Goal: Information Seeking & Learning: Compare options

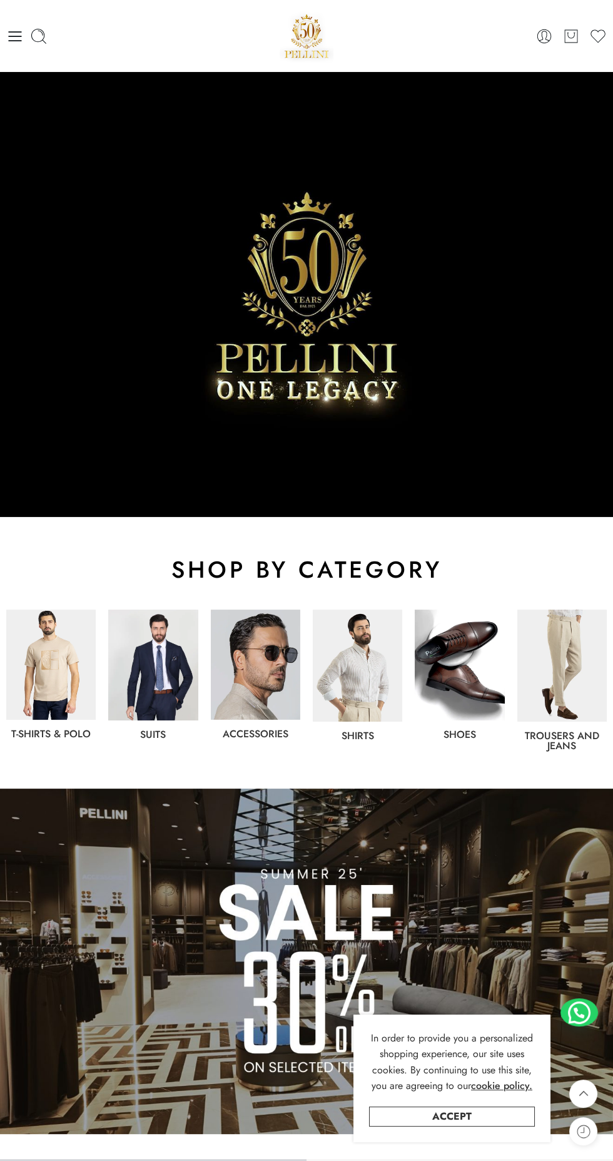
scroll to position [329, 0]
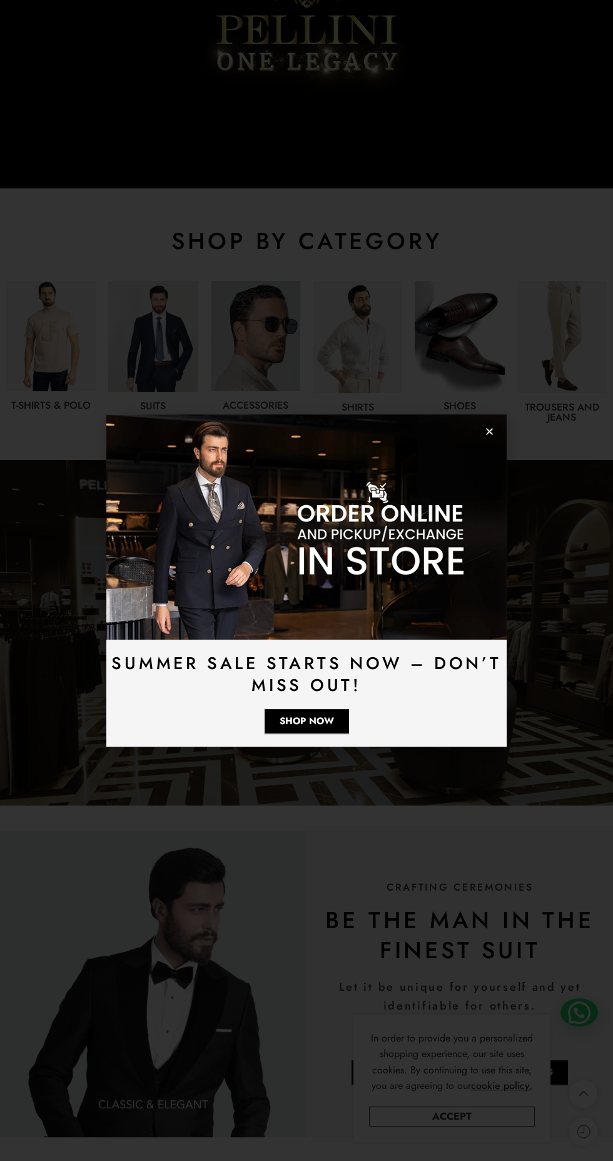
click at [165, 369] on img at bounding box center [152, 336] width 89 height 111
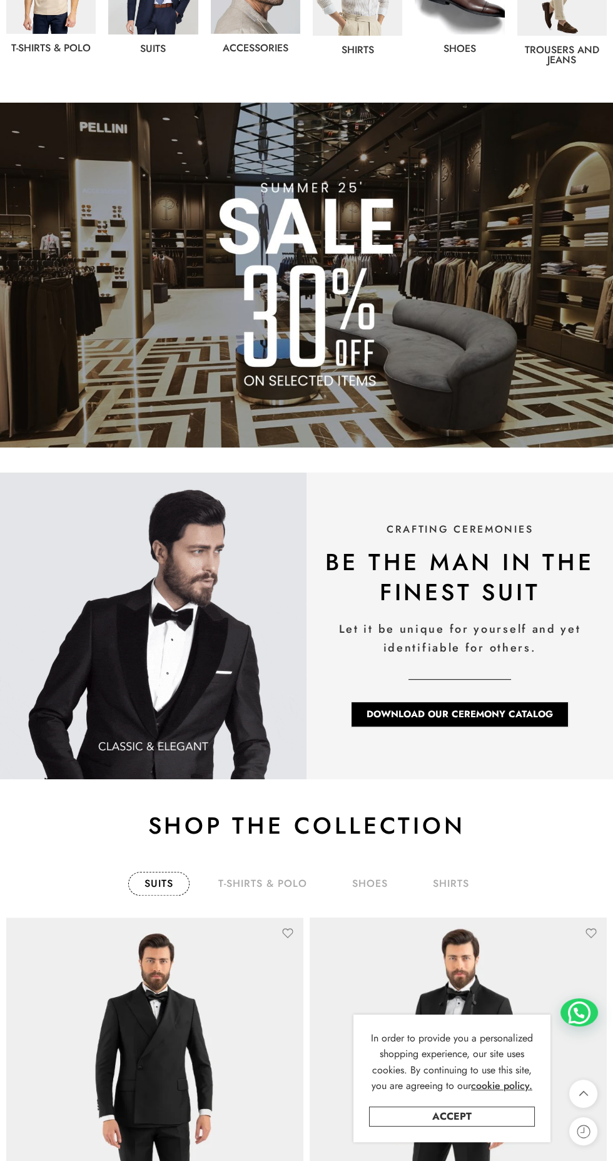
scroll to position [694, 0]
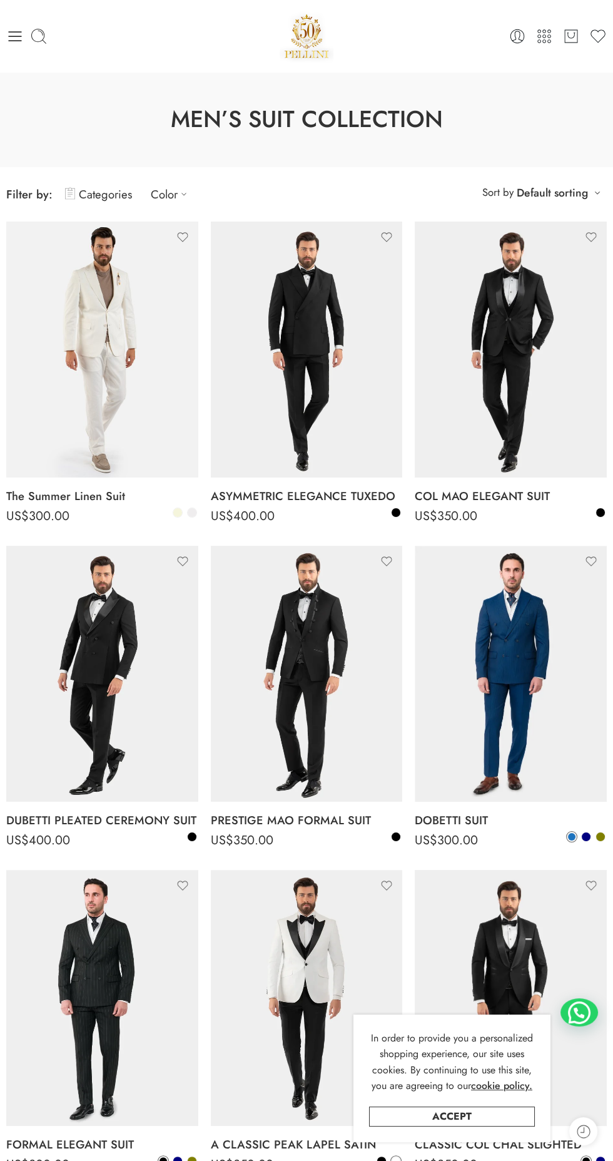
click at [497, 1125] on link "Accept" at bounding box center [452, 1116] width 166 height 20
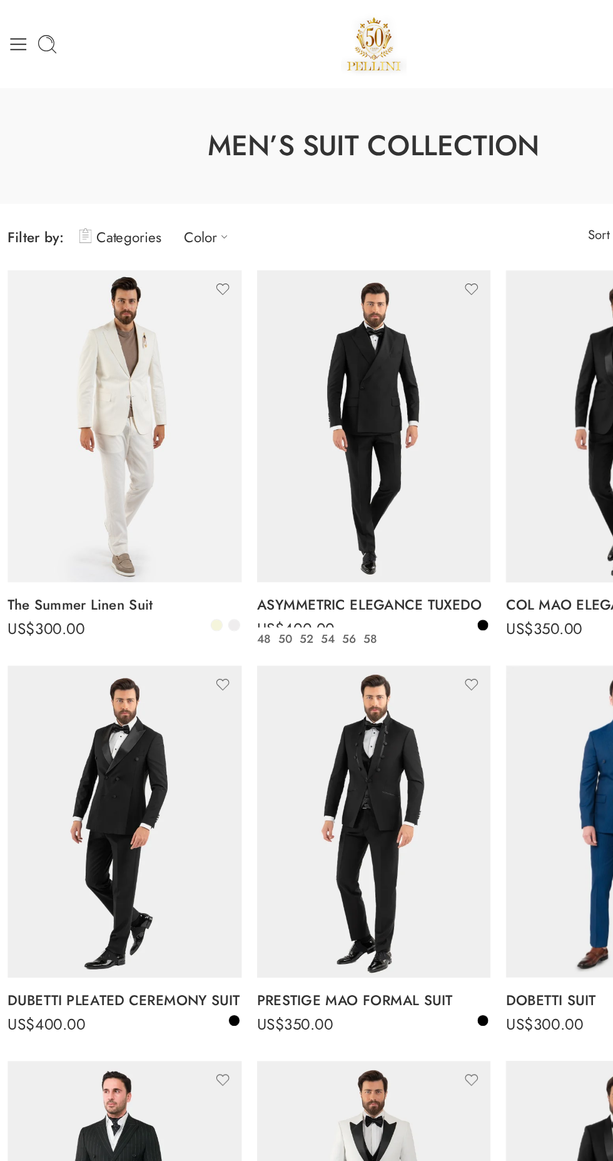
click at [17, 36] on icon at bounding box center [15, 36] width 13 height 10
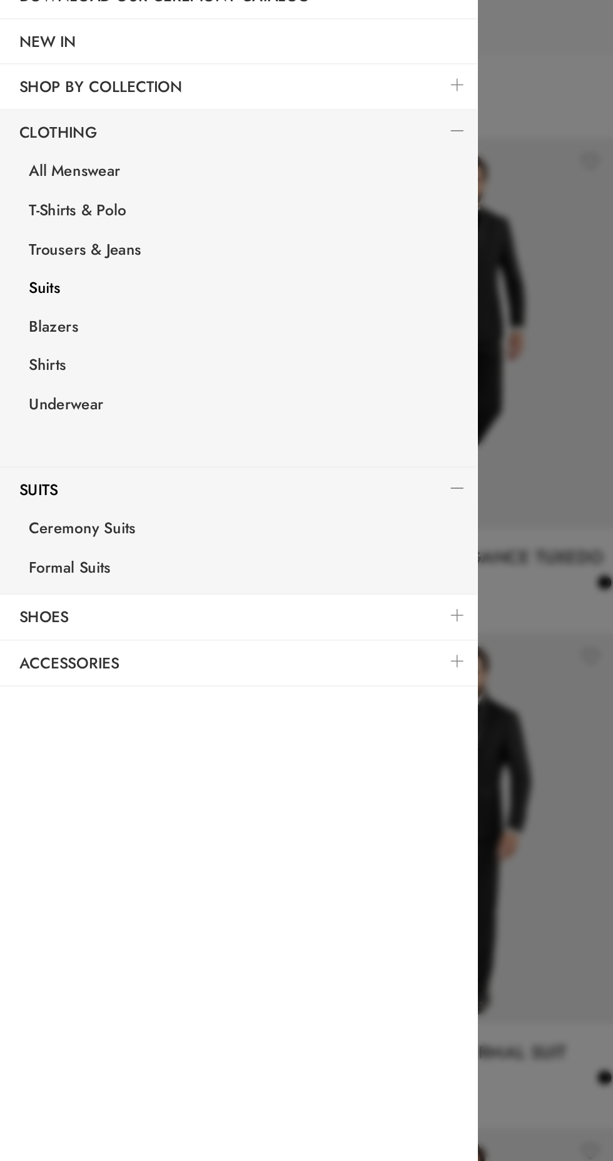
click at [73, 509] on link "Formal Suits" at bounding box center [159, 505] width 307 height 26
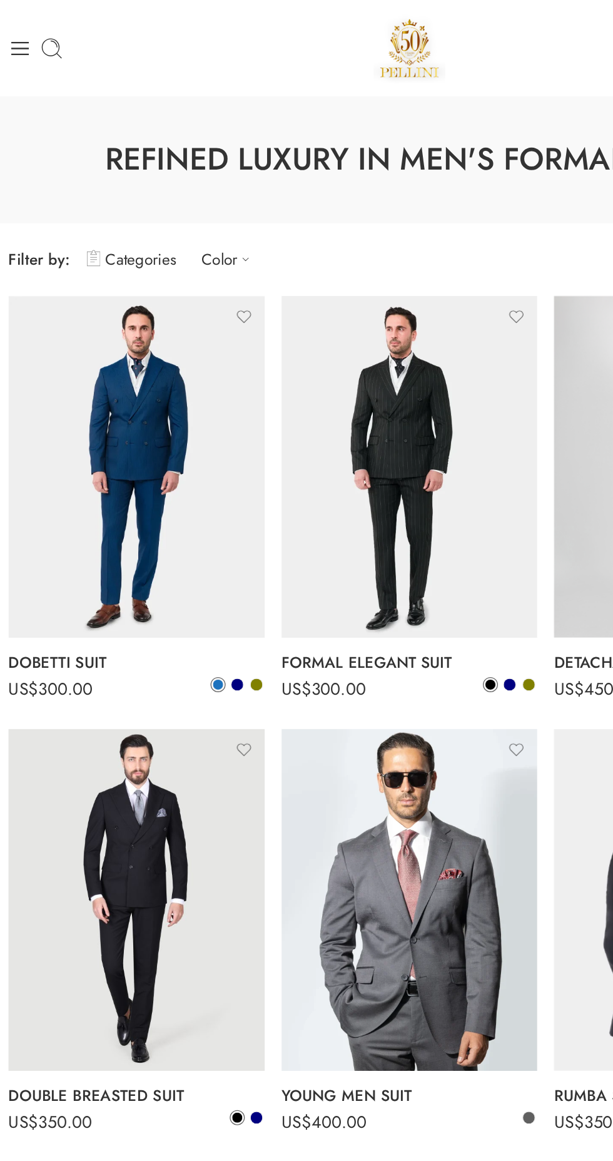
click at [16, 36] on icon at bounding box center [15, 36] width 13 height 10
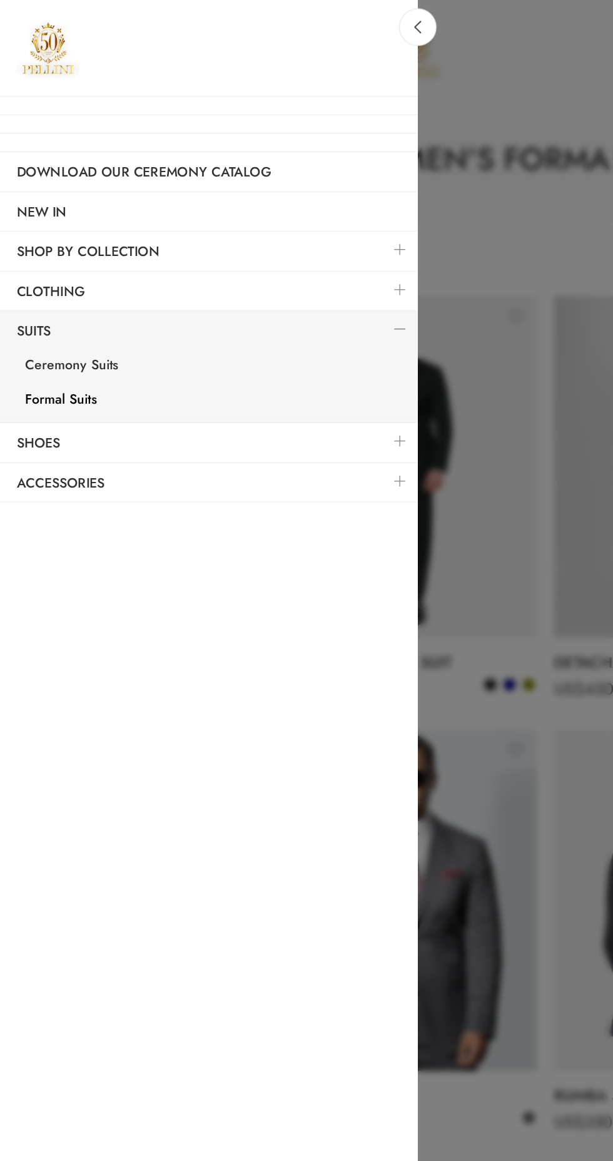
click at [81, 271] on link "Ceremony Suits" at bounding box center [159, 275] width 307 height 26
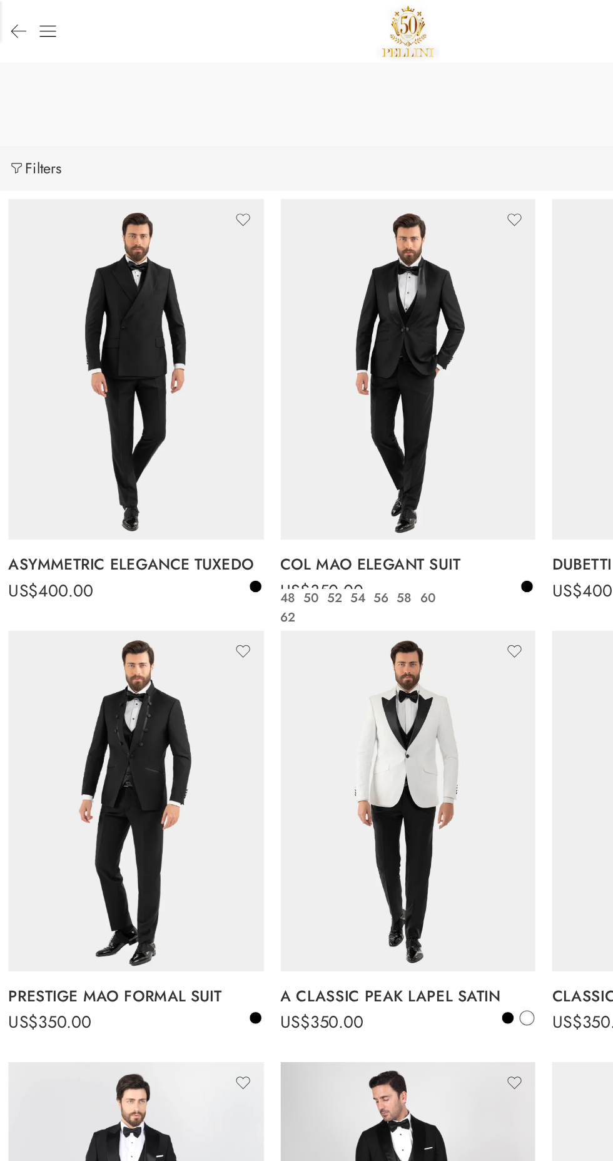
click at [34, 25] on icon at bounding box center [36, 24] width 16 height 16
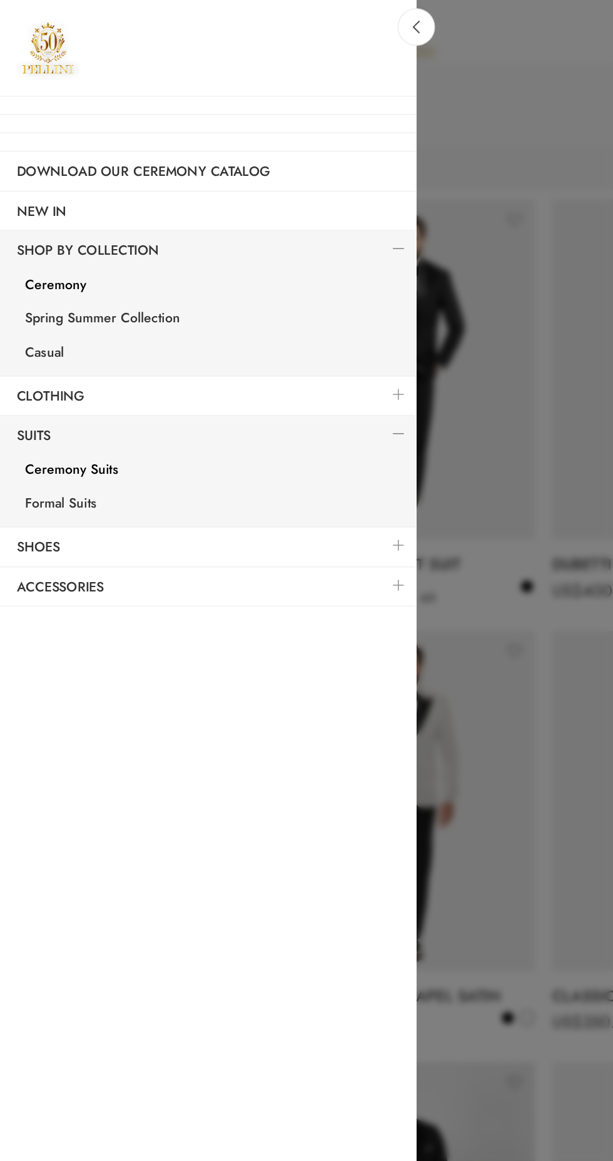
click at [53, 151] on link "NEW IN" at bounding box center [156, 159] width 313 height 29
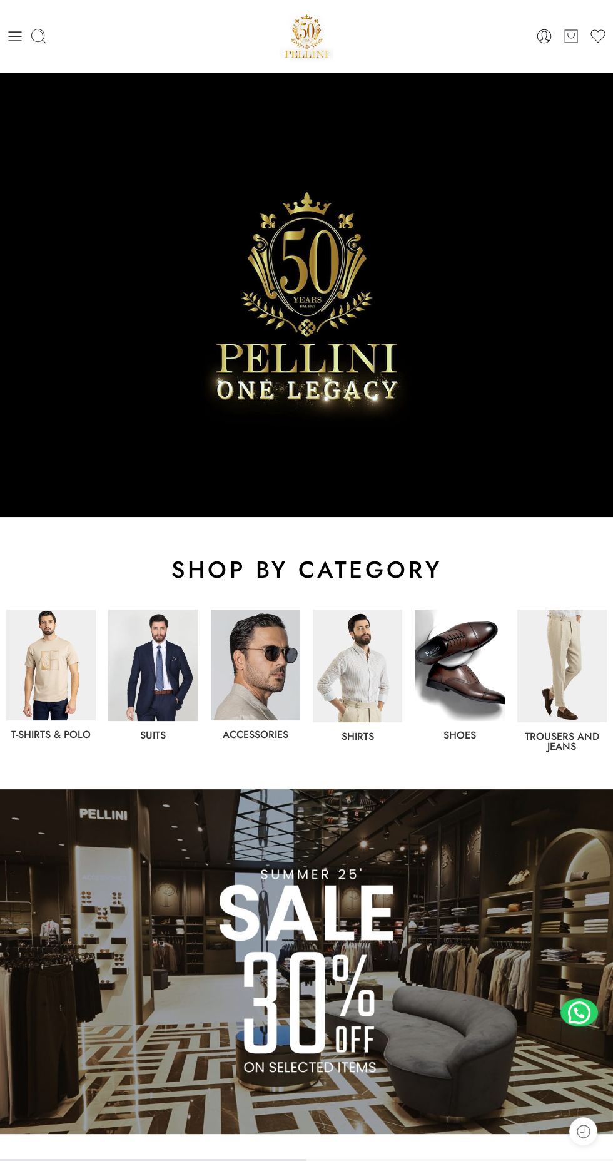
scroll to position [230, 0]
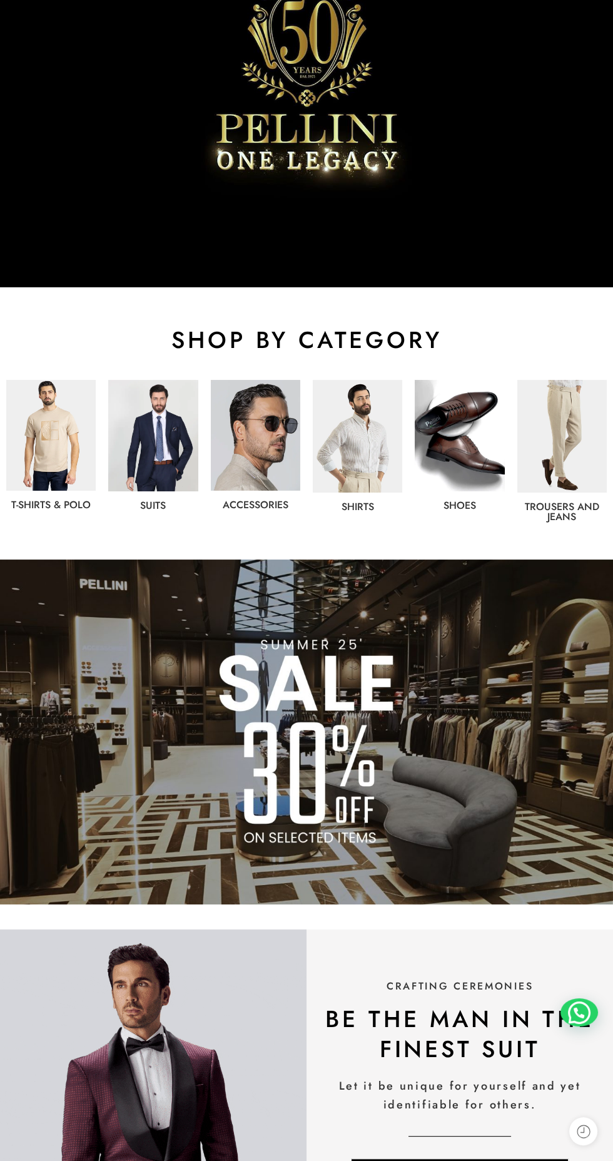
click at [161, 431] on img at bounding box center [152, 435] width 89 height 111
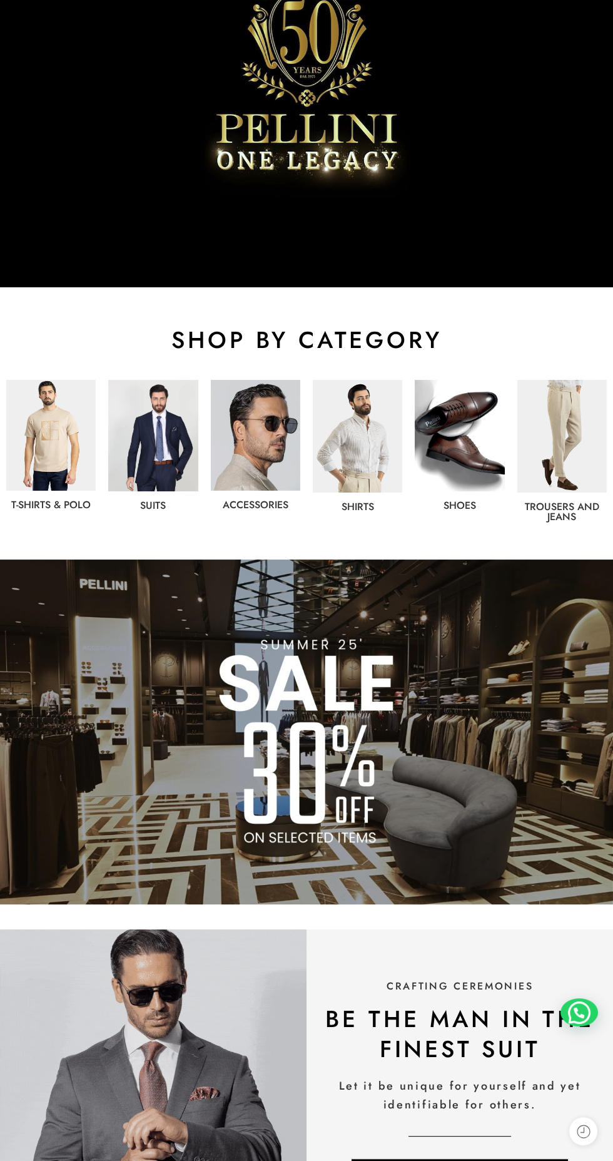
scroll to position [319, 0]
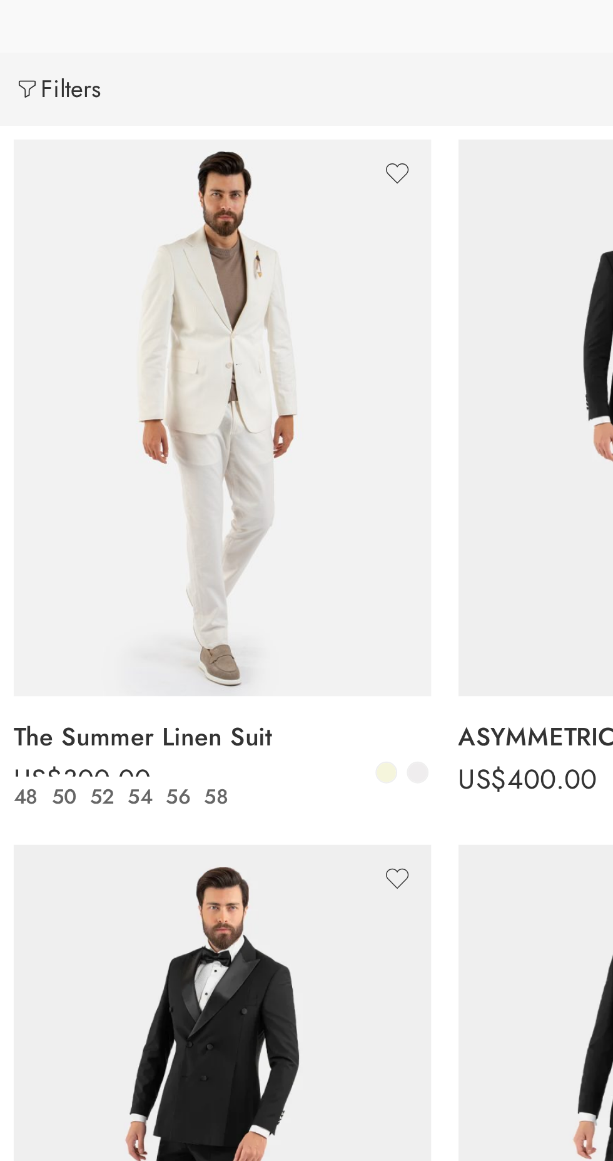
click at [193, 441] on span at bounding box center [192, 440] width 9 height 9
click at [178, 440] on span at bounding box center [177, 440] width 9 height 9
click at [192, 439] on span at bounding box center [192, 440] width 9 height 9
click at [175, 444] on span at bounding box center [177, 440] width 9 height 9
click at [194, 441] on span at bounding box center [192, 440] width 9 height 9
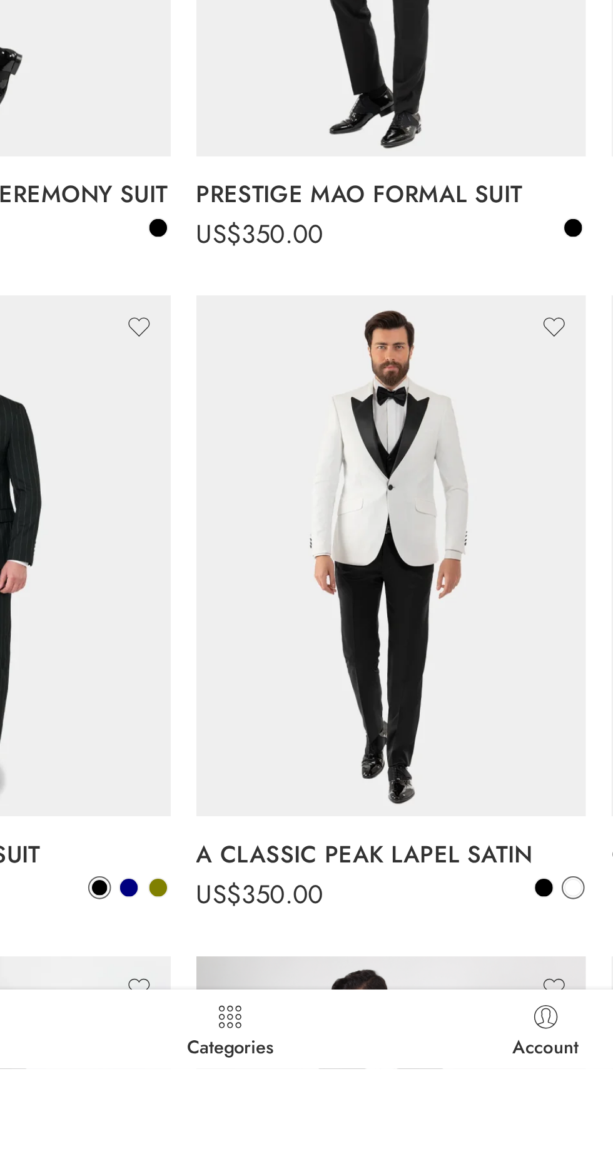
scroll to position [17, 0]
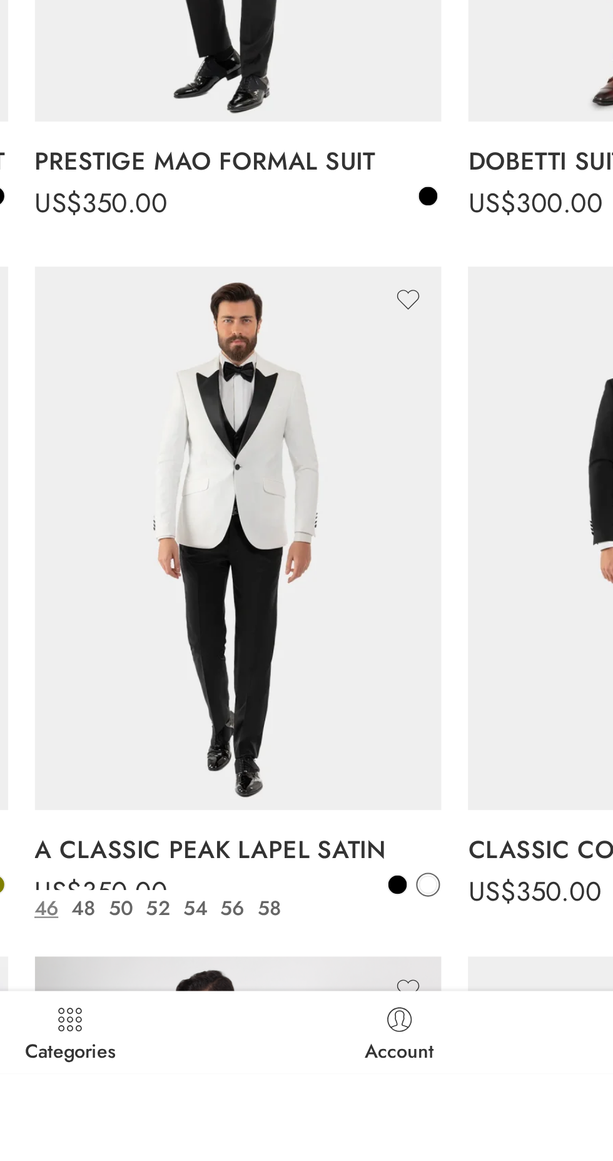
click at [379, 1072] on span at bounding box center [381, 1072] width 9 height 9
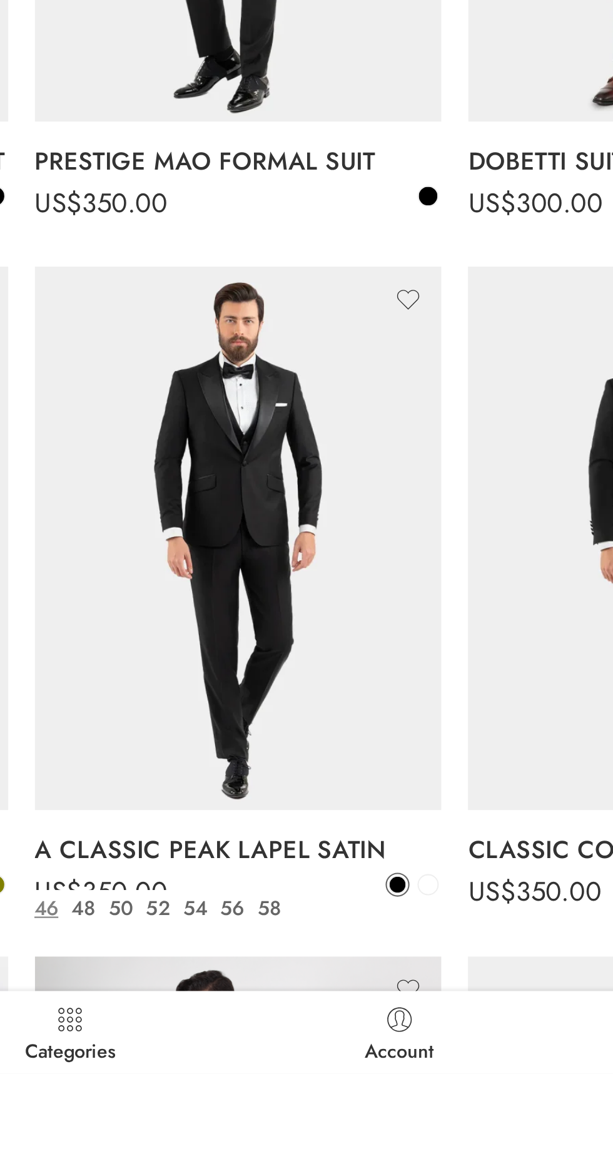
click at [399, 1075] on span at bounding box center [396, 1072] width 9 height 9
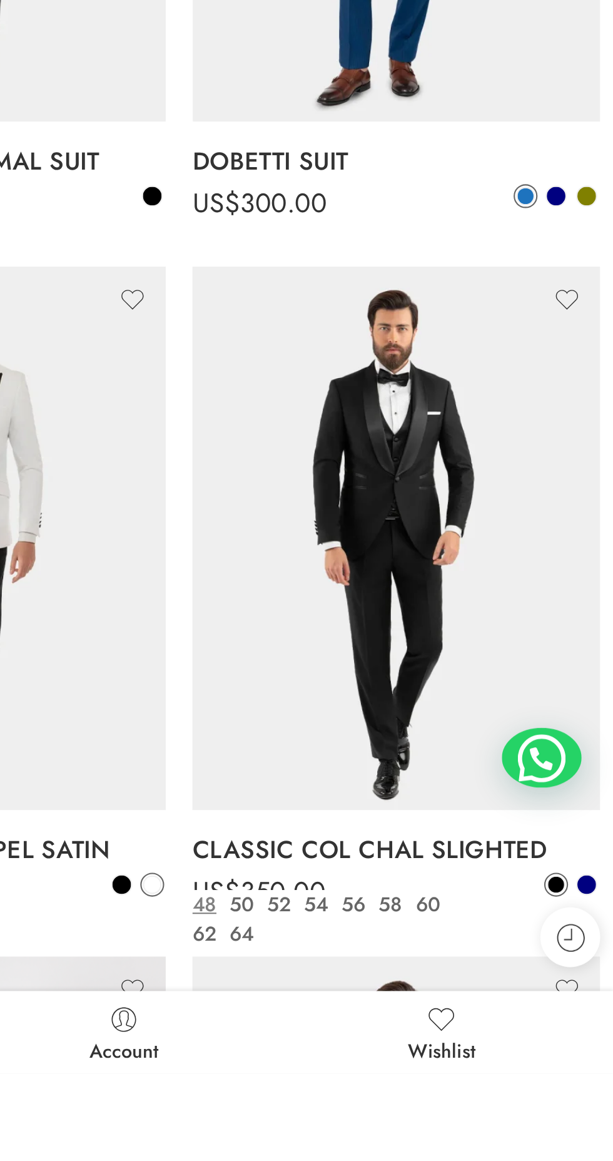
click at [596, 1070] on span at bounding box center [600, 1072] width 9 height 9
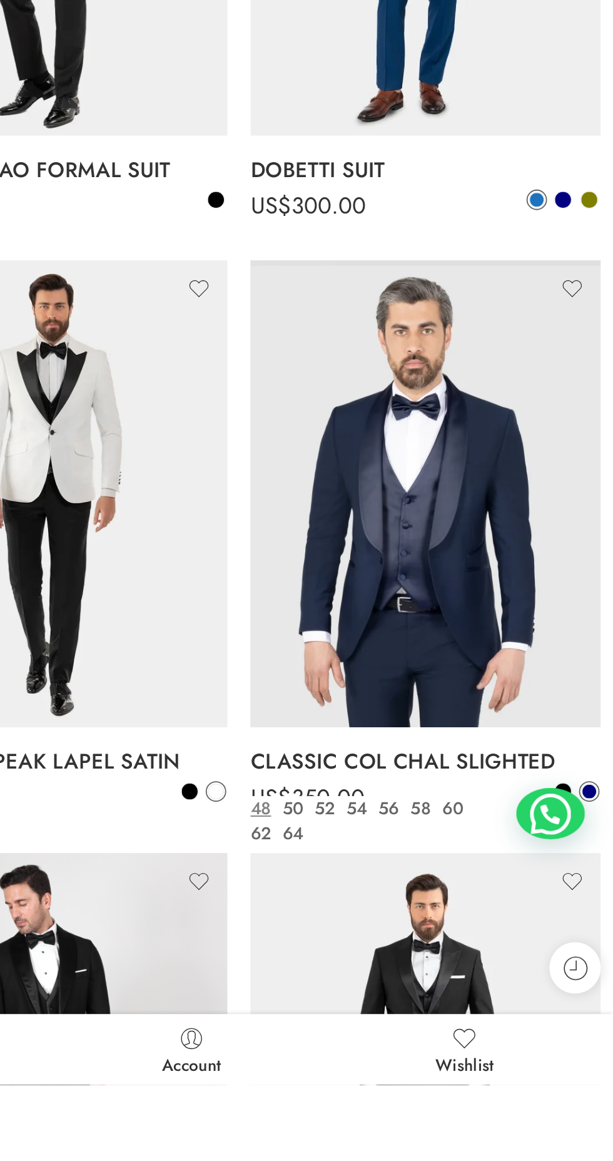
click at [599, 999] on span at bounding box center [601, 1000] width 8 height 8
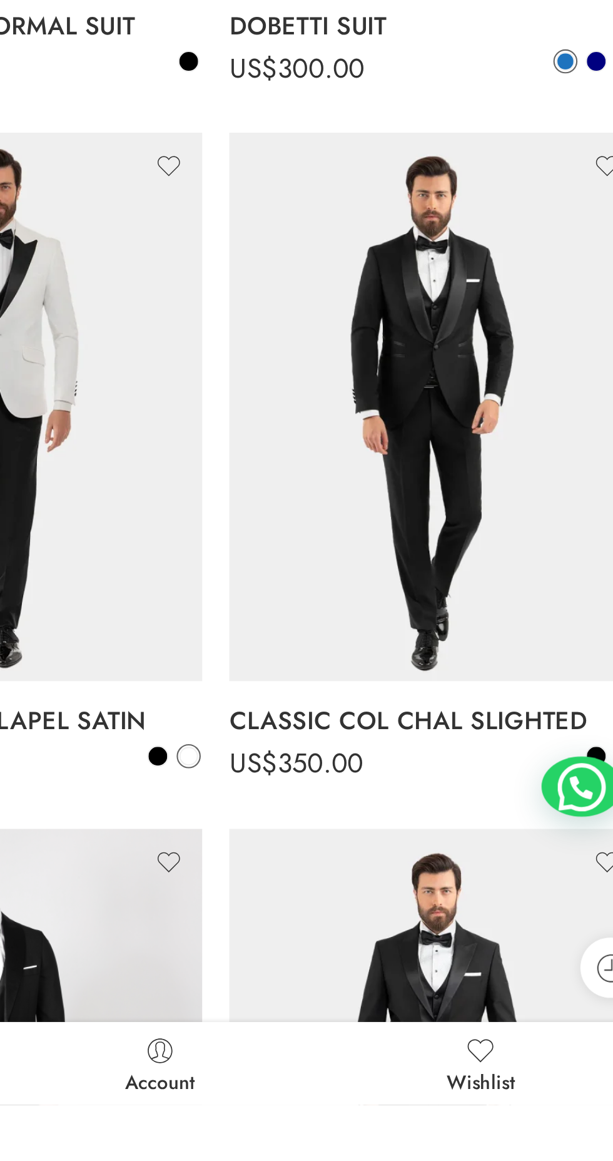
scroll to position [91, 0]
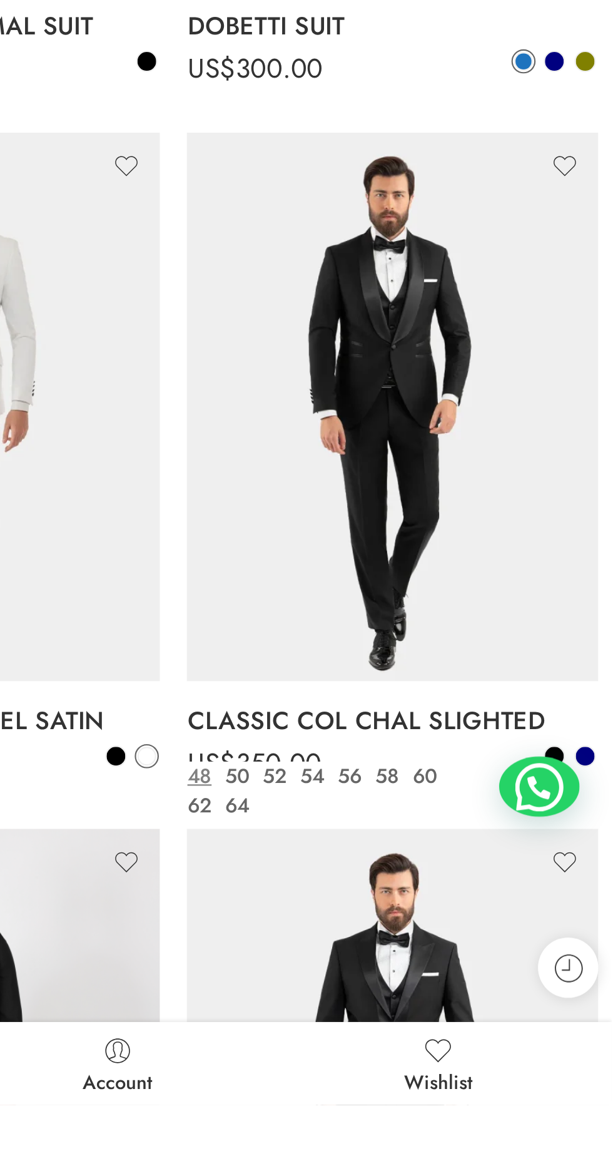
click at [601, 996] on span at bounding box center [600, 998] width 9 height 9
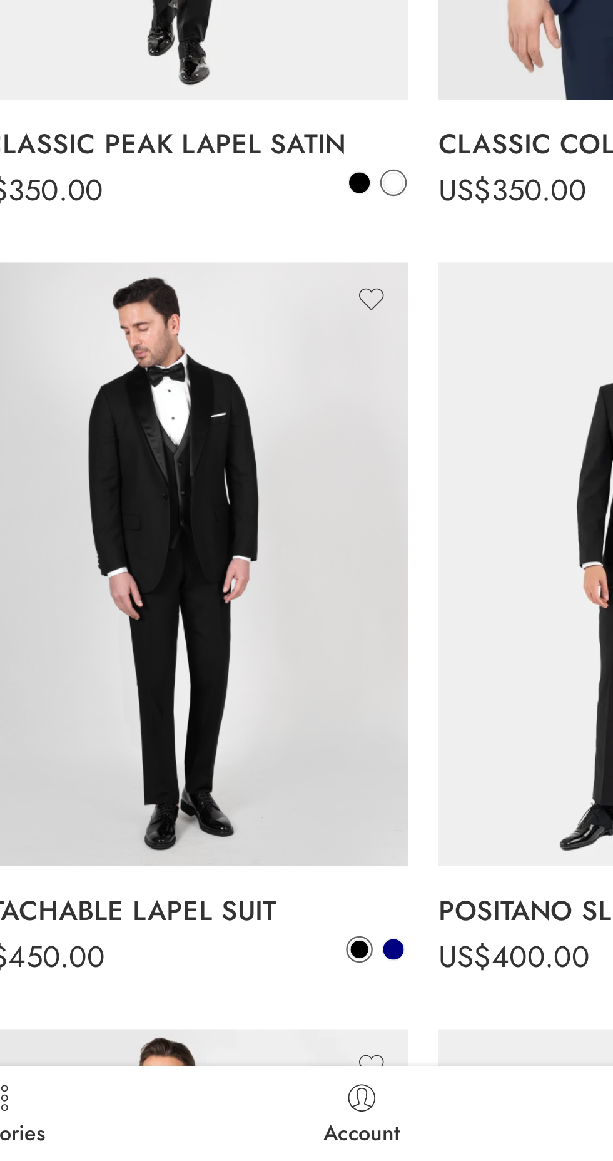
scroll to position [340, 0]
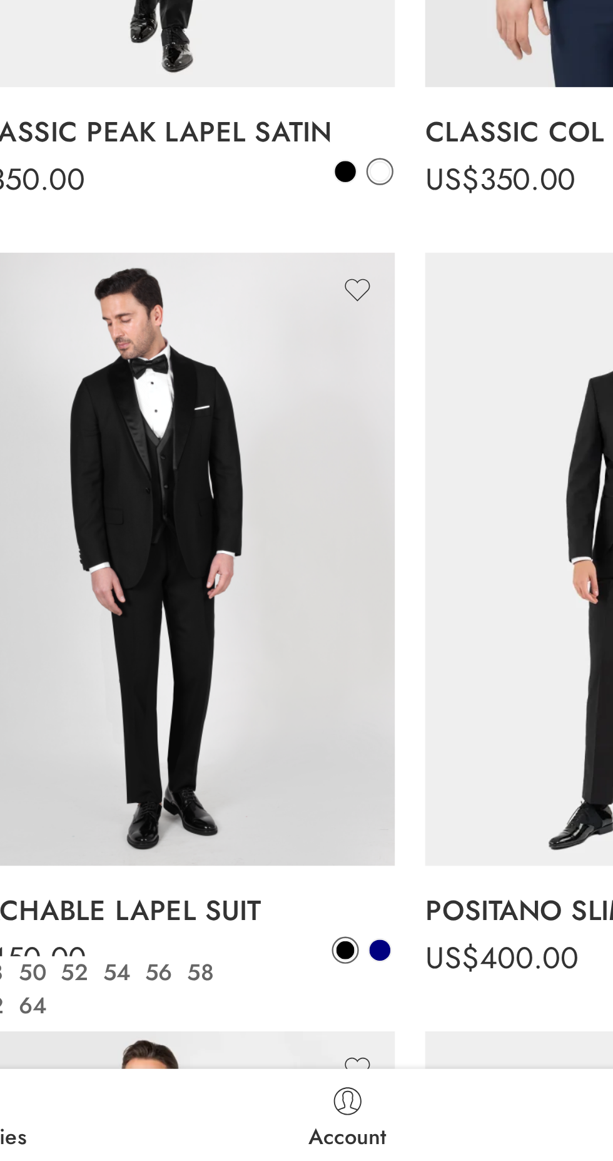
click at [398, 1076] on span at bounding box center [396, 1073] width 10 height 10
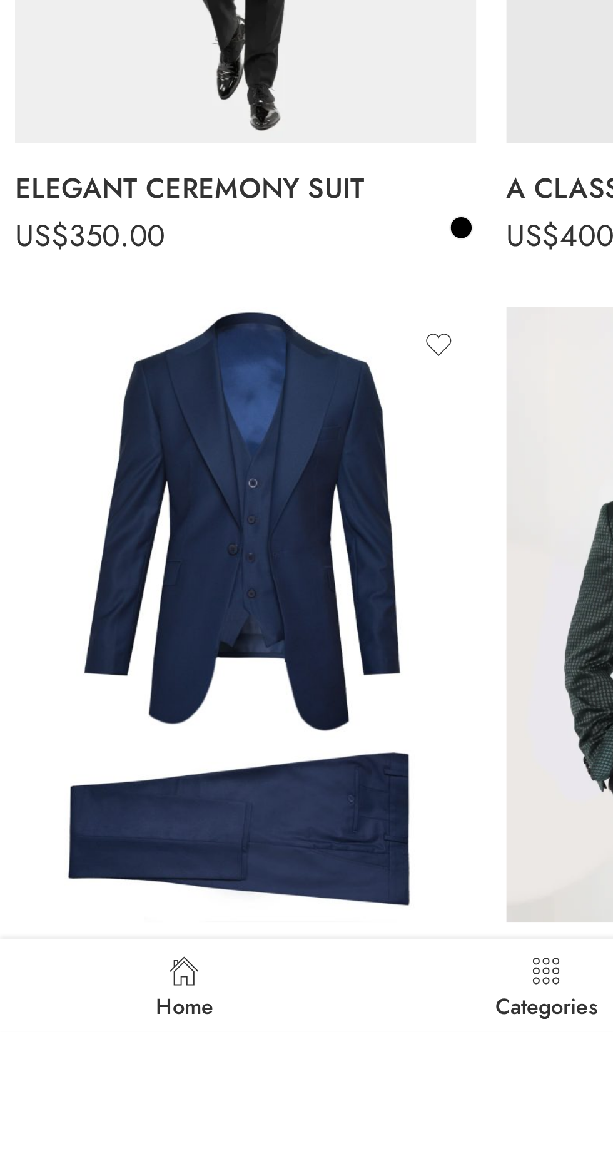
scroll to position [924, 0]
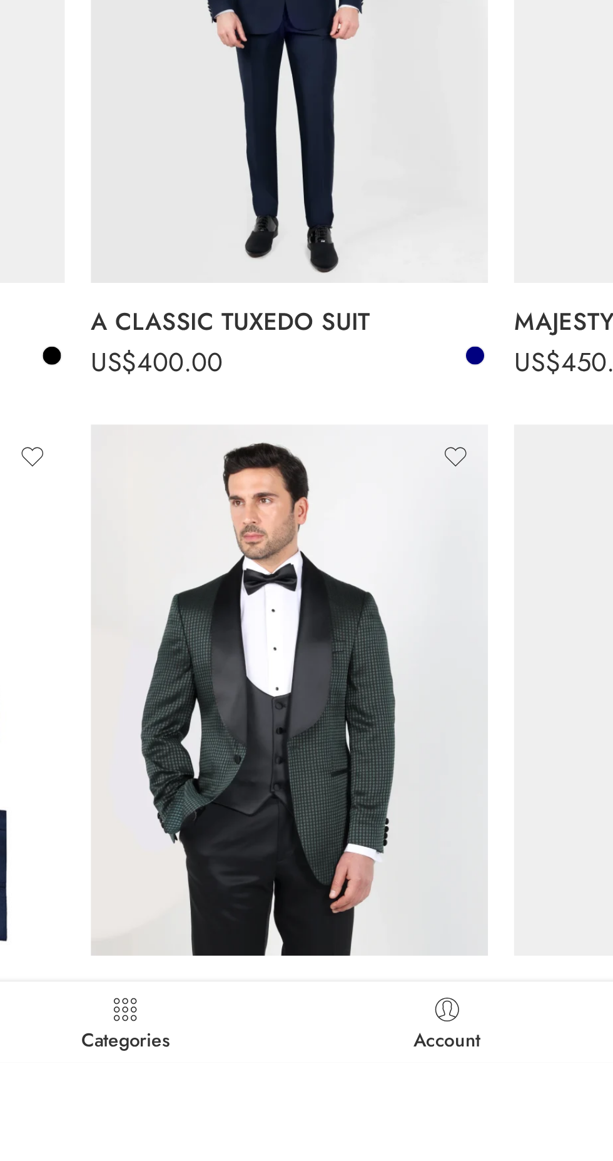
click at [382, 1144] on span at bounding box center [381, 1144] width 9 height 9
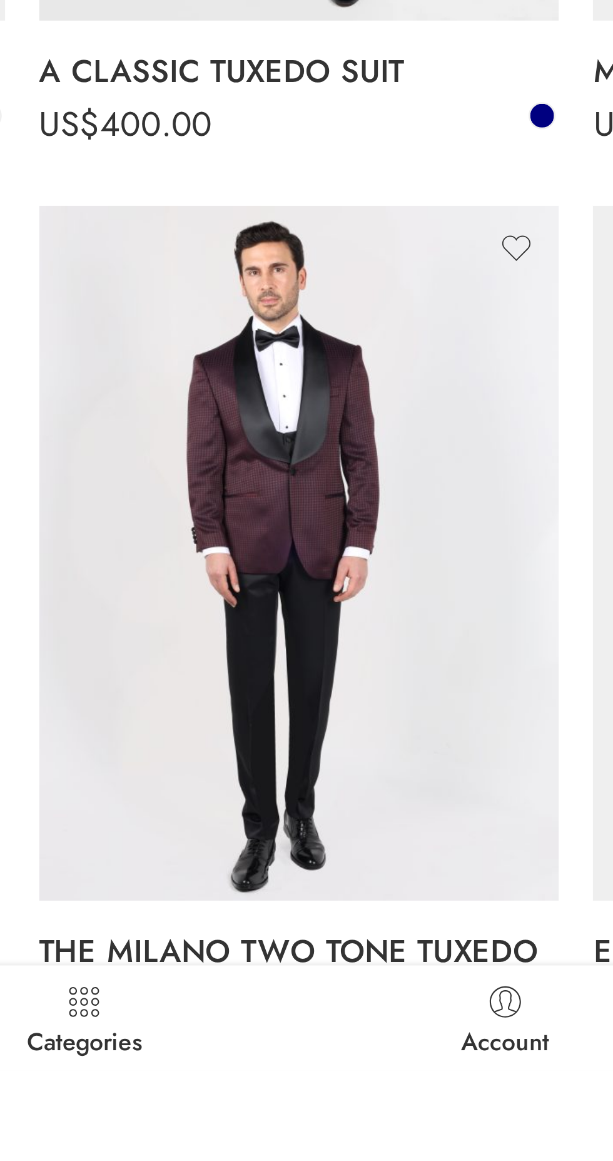
scroll to position [935, 0]
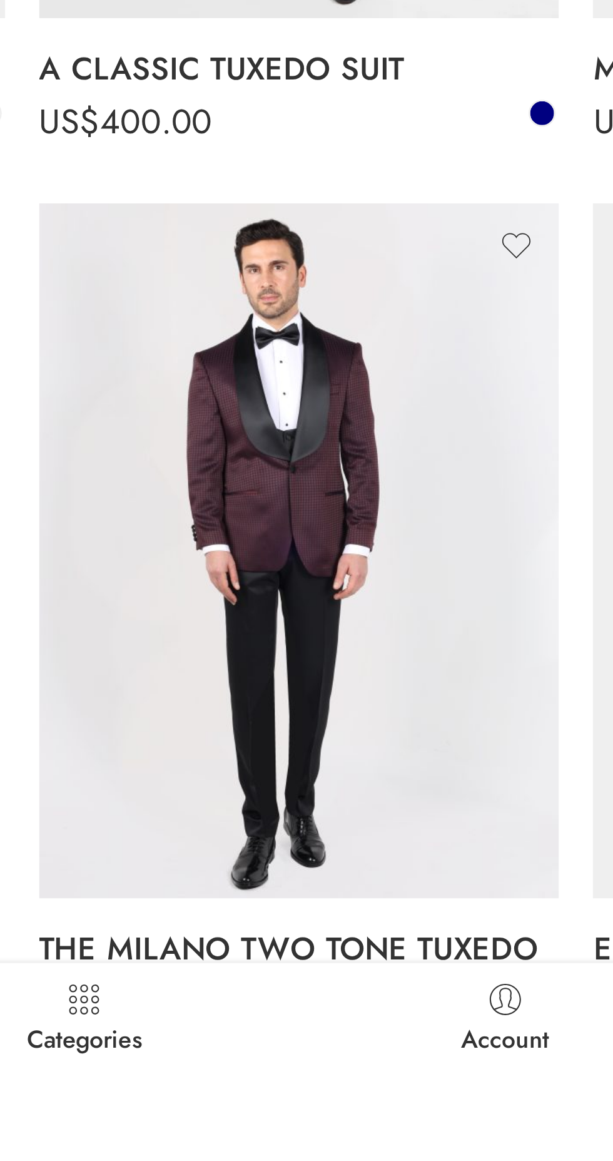
click at [366, 1129] on span at bounding box center [367, 1133] width 9 height 9
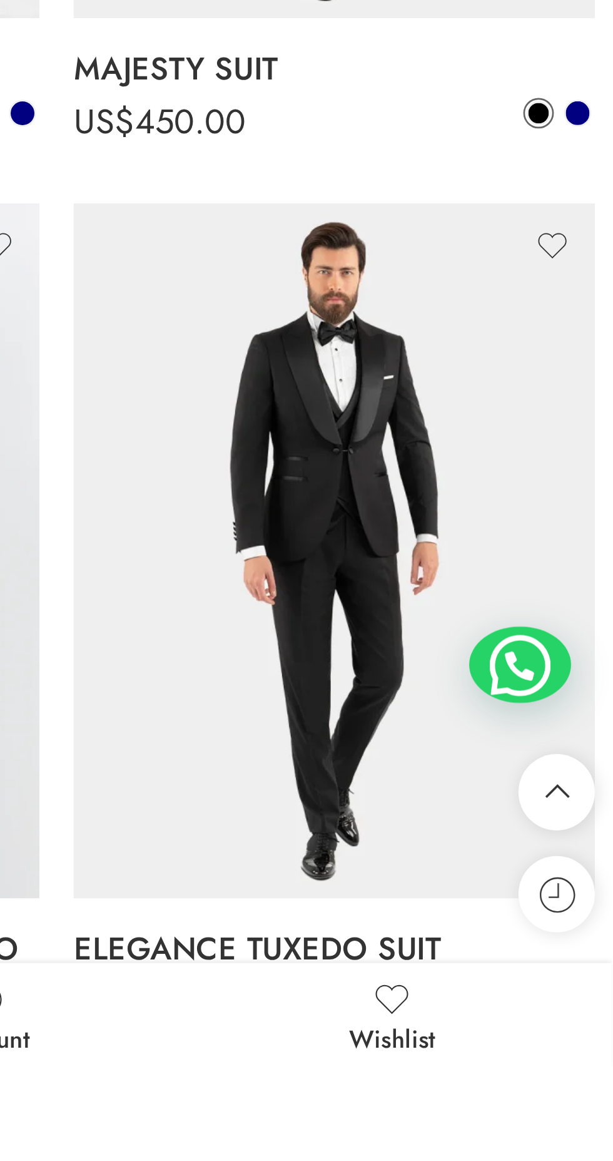
click at [599, 1131] on span at bounding box center [600, 1133] width 9 height 9
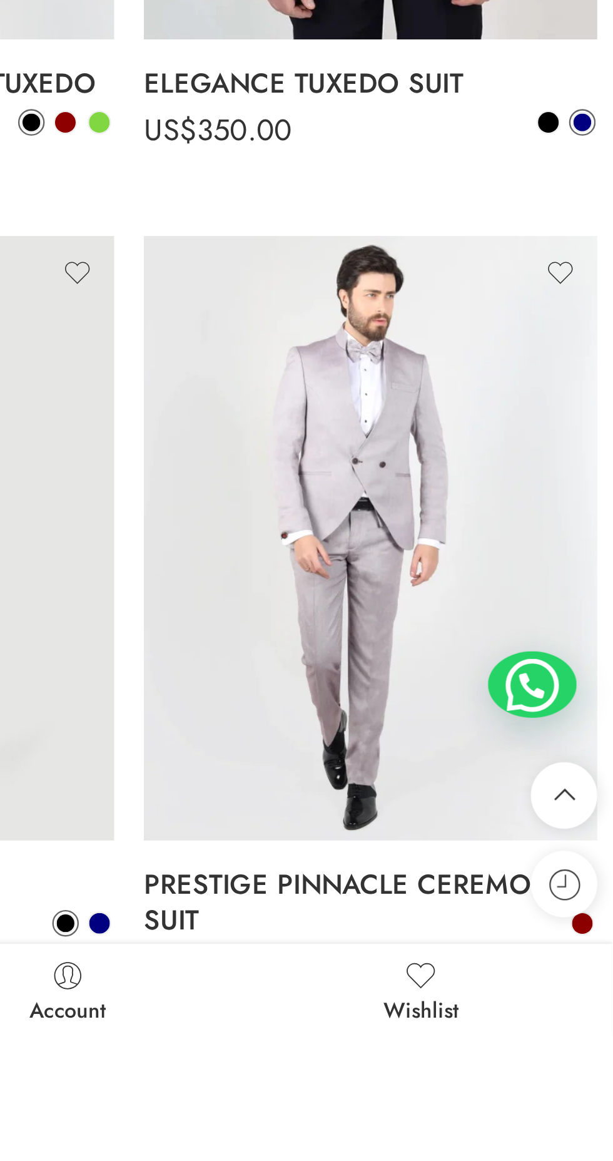
scroll to position [1379, 0]
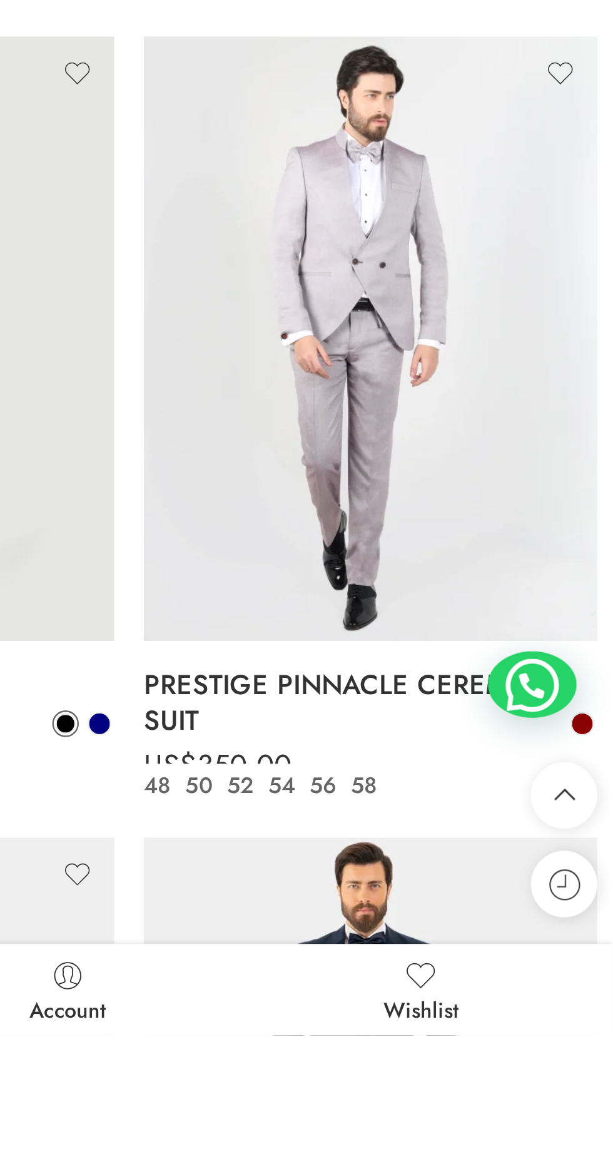
click at [596, 1031] on link at bounding box center [600, 1028] width 11 height 11
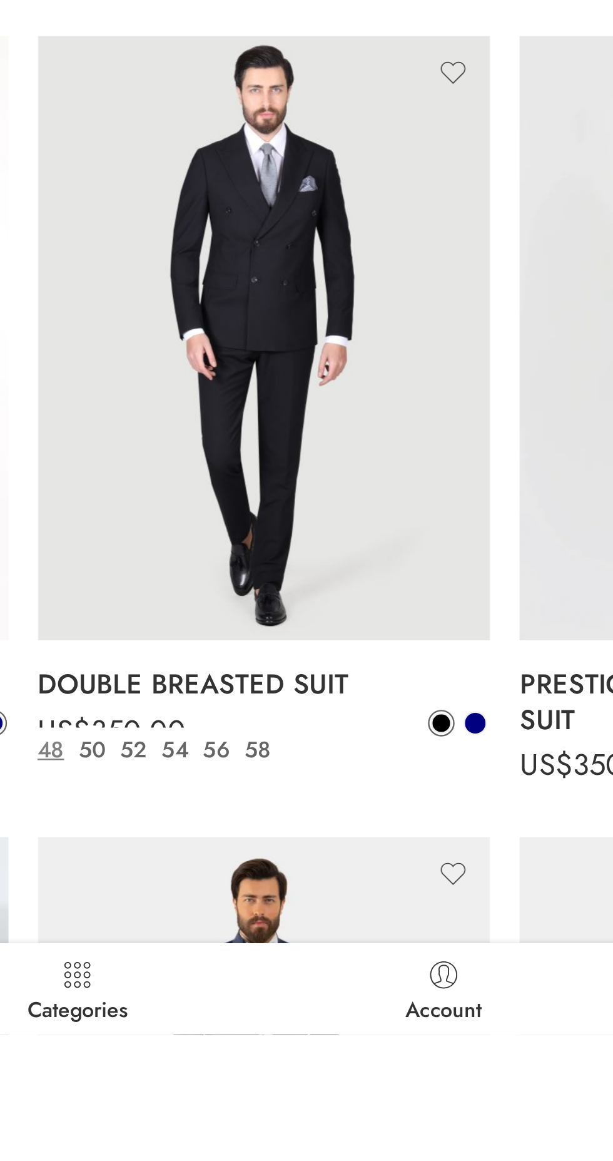
click at [397, 1028] on span at bounding box center [396, 1028] width 9 height 9
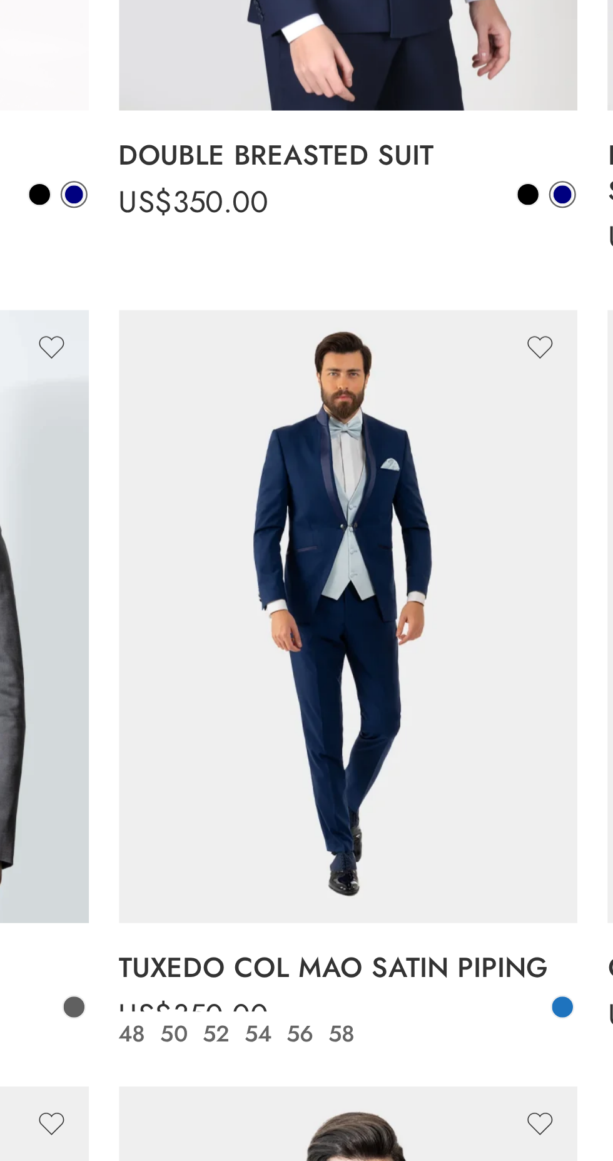
scroll to position [1737, 0]
click at [396, 1009] on span at bounding box center [396, 1009] width 9 height 9
click at [382, 1011] on div "TUXEDO COL MAO SATIN PIPING US$ 350.00 US$ 350.00 Blue 48 50 52 54 56 58" at bounding box center [307, 1003] width 192 height 59
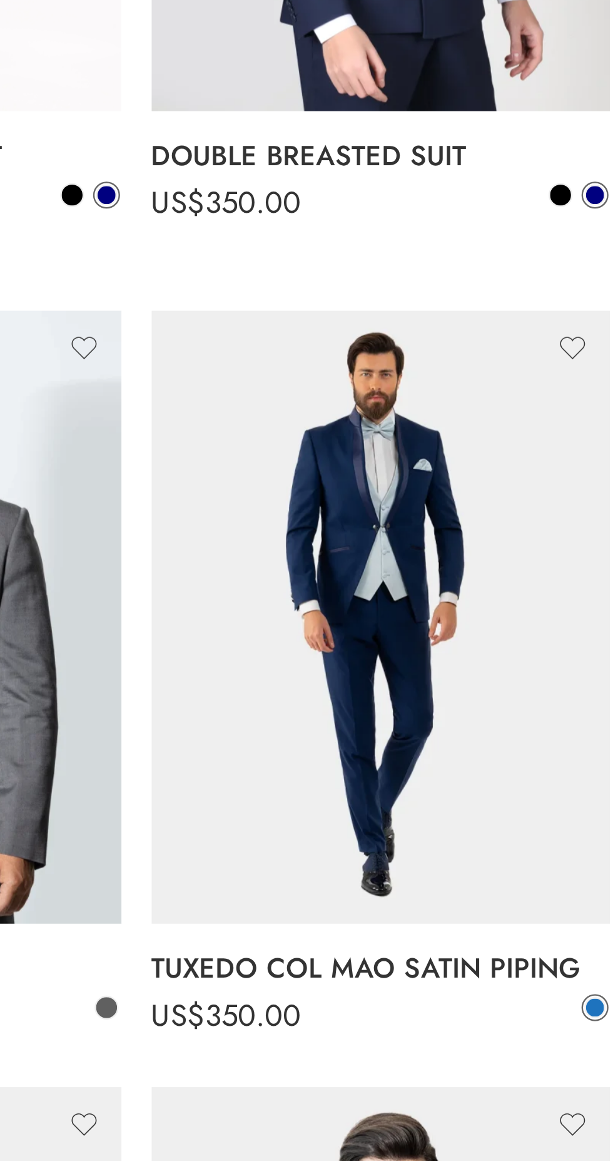
click at [344, 1054] on img at bounding box center [307, 1171] width 192 height 256
click at [340, 895] on img at bounding box center [307, 846] width 192 height 256
click at [238, 1083] on img at bounding box center [307, 1171] width 192 height 256
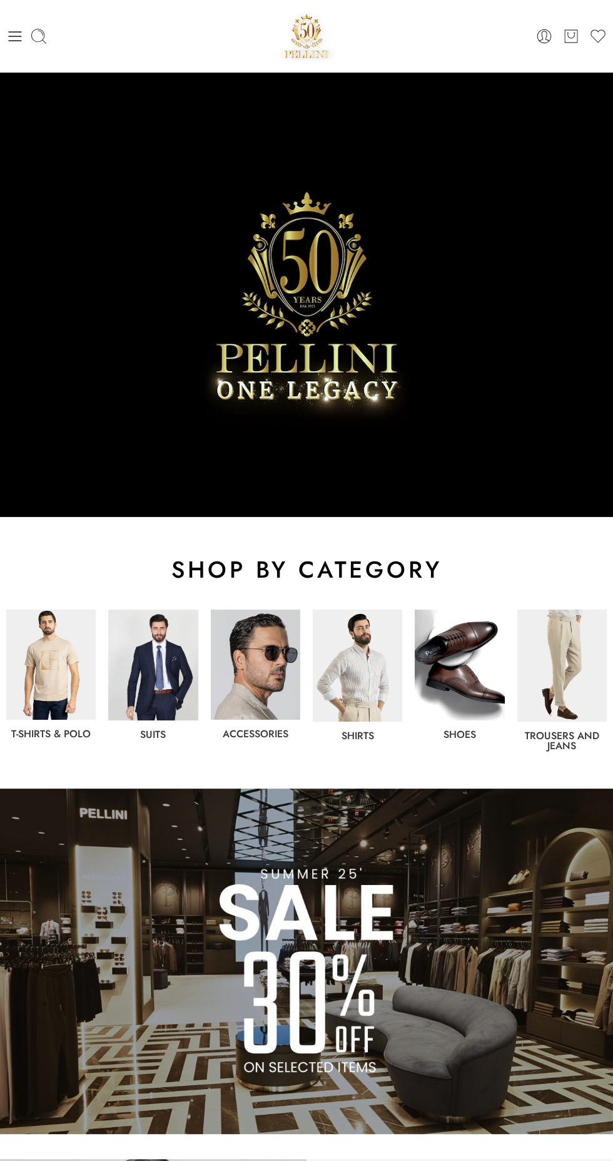
click at [151, 670] on img at bounding box center [152, 664] width 89 height 111
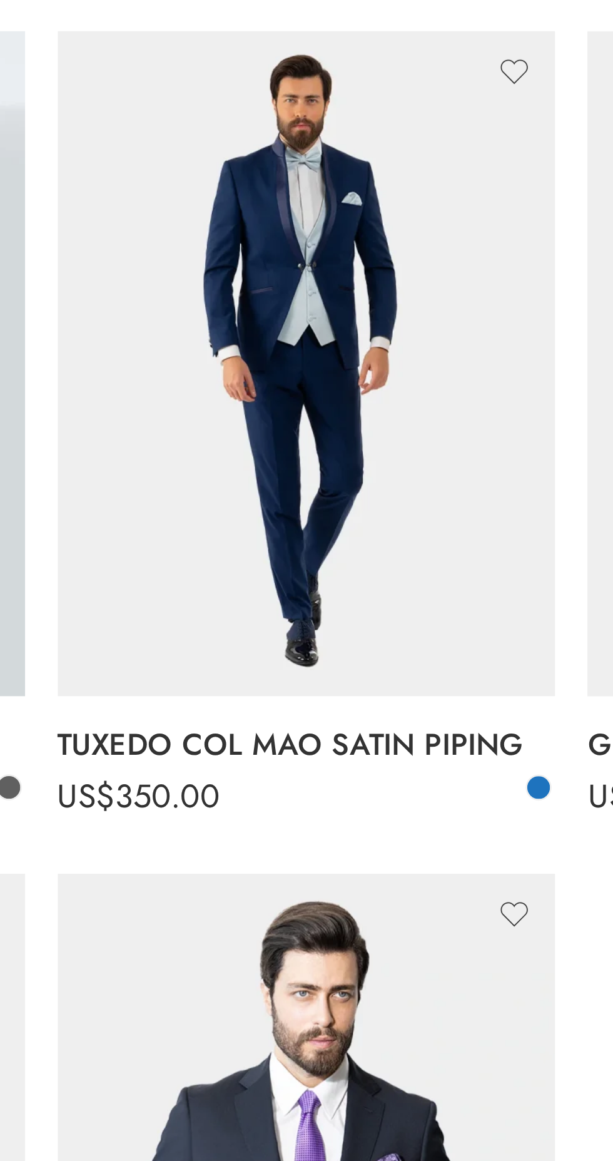
scroll to position [2394, 0]
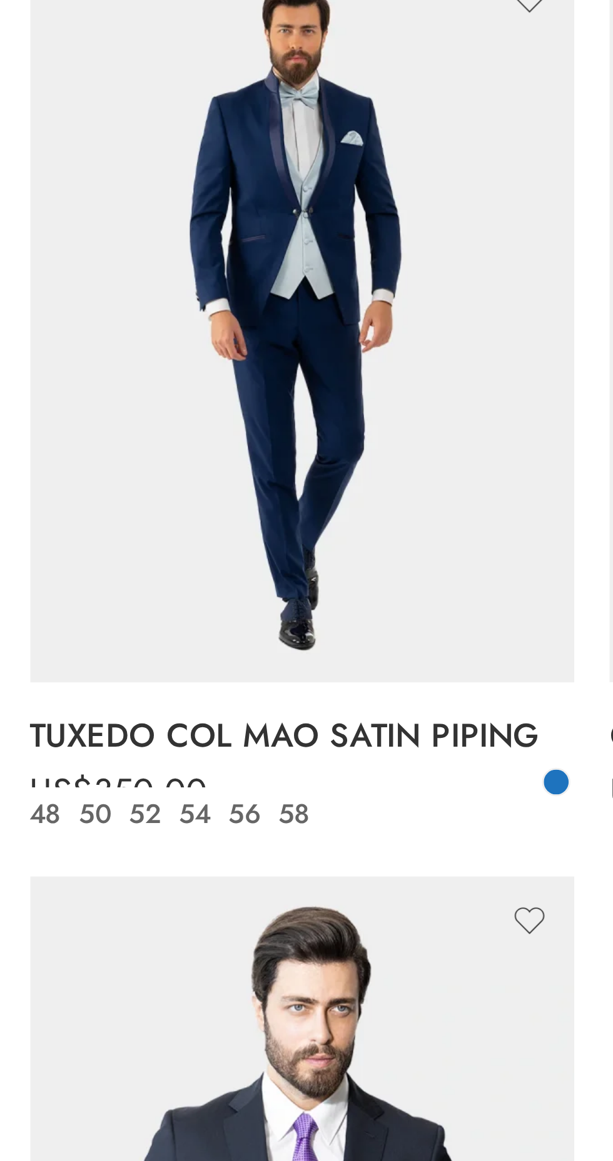
click at [365, 306] on img at bounding box center [307, 256] width 192 height 256
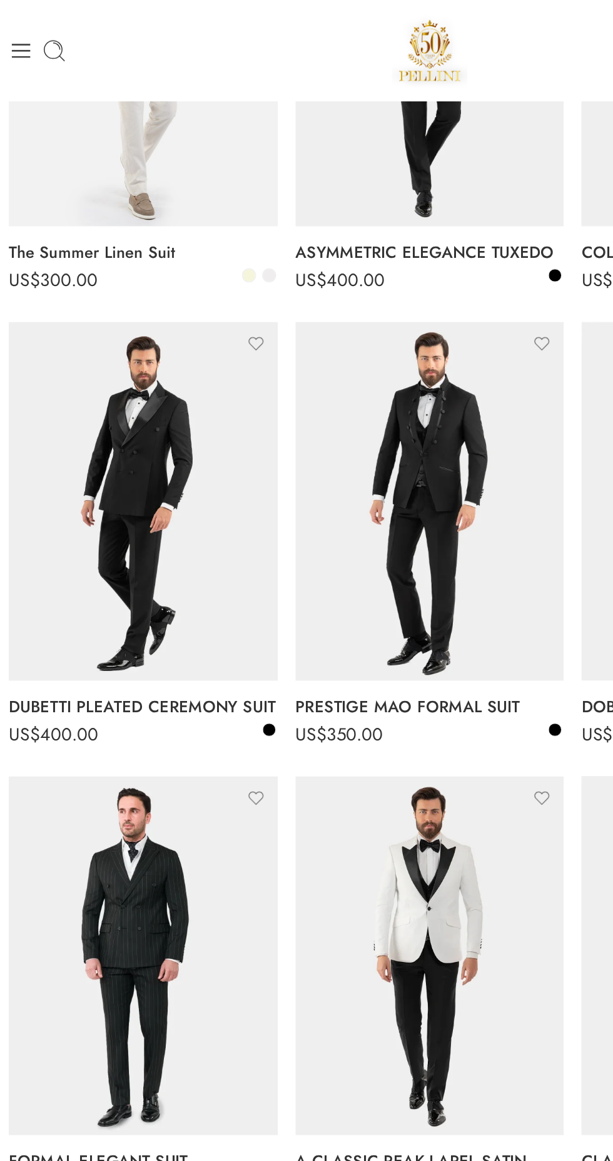
scroll to position [0, 0]
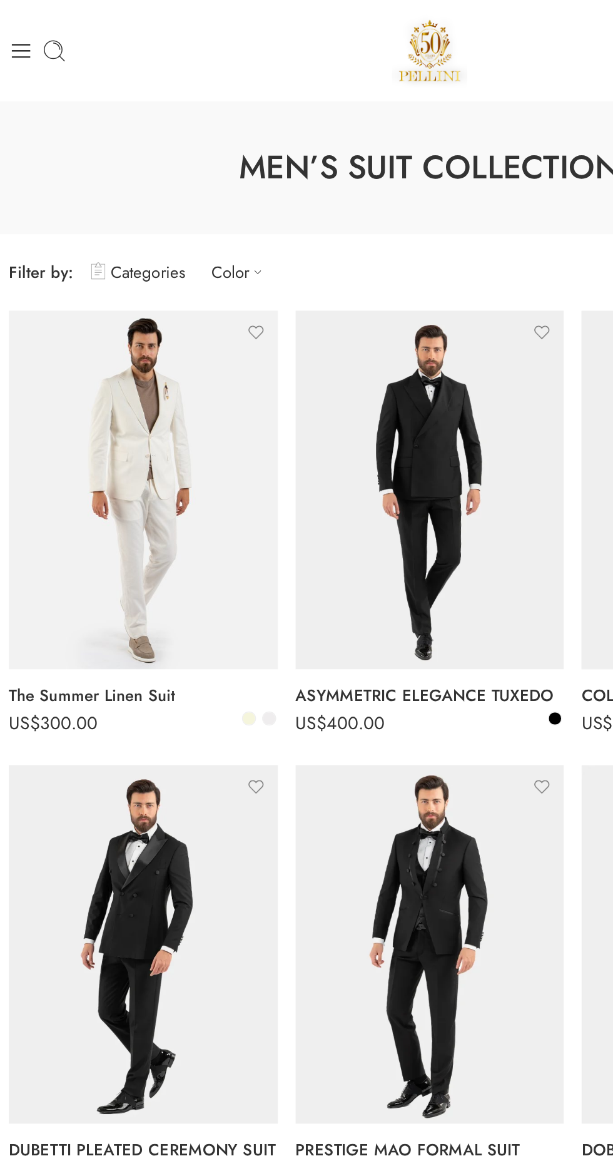
click at [19, 35] on icon at bounding box center [15, 36] width 13 height 10
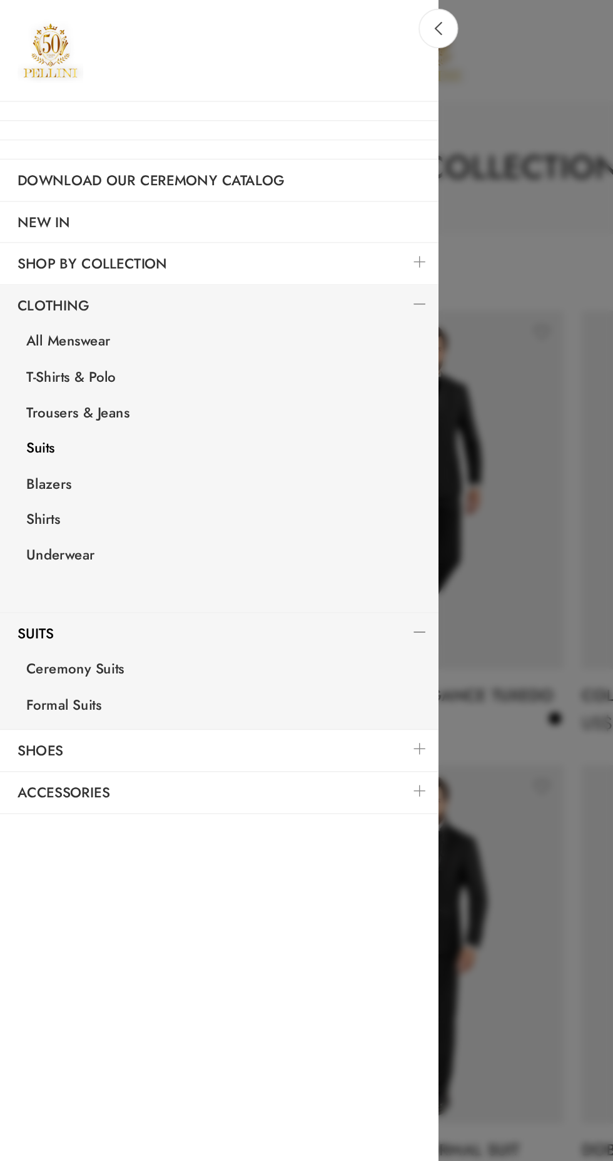
click at [49, 345] on link "Blazers" at bounding box center [159, 347] width 307 height 26
